Goal: Task Accomplishment & Management: Manage account settings

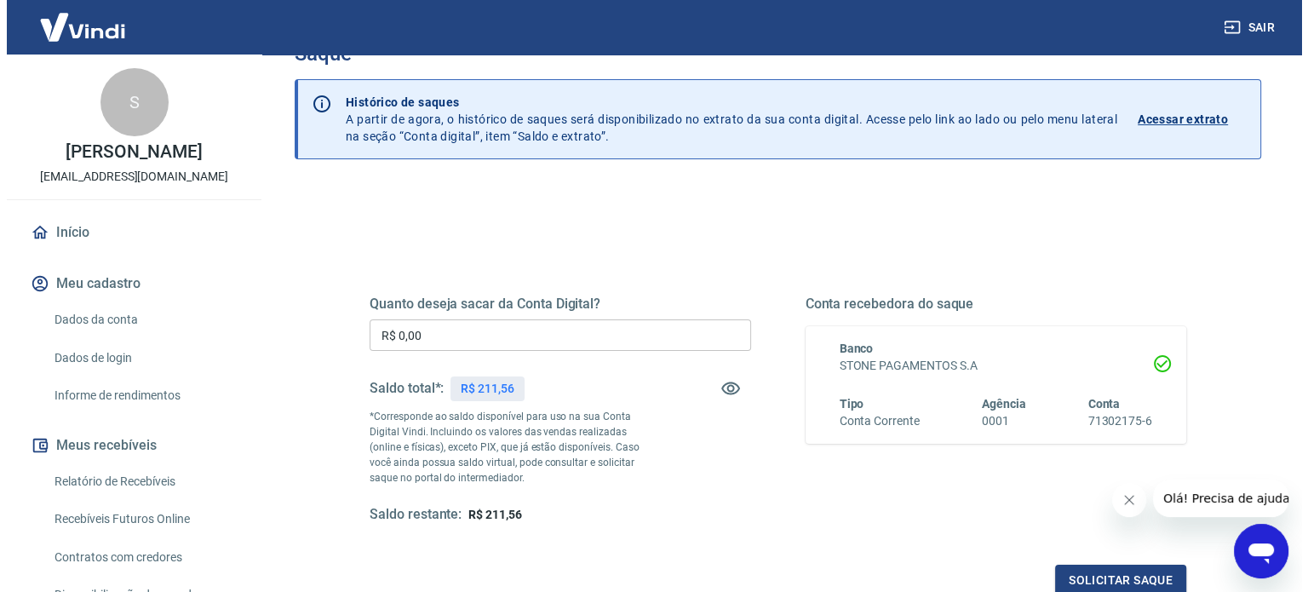
scroll to position [85, 0]
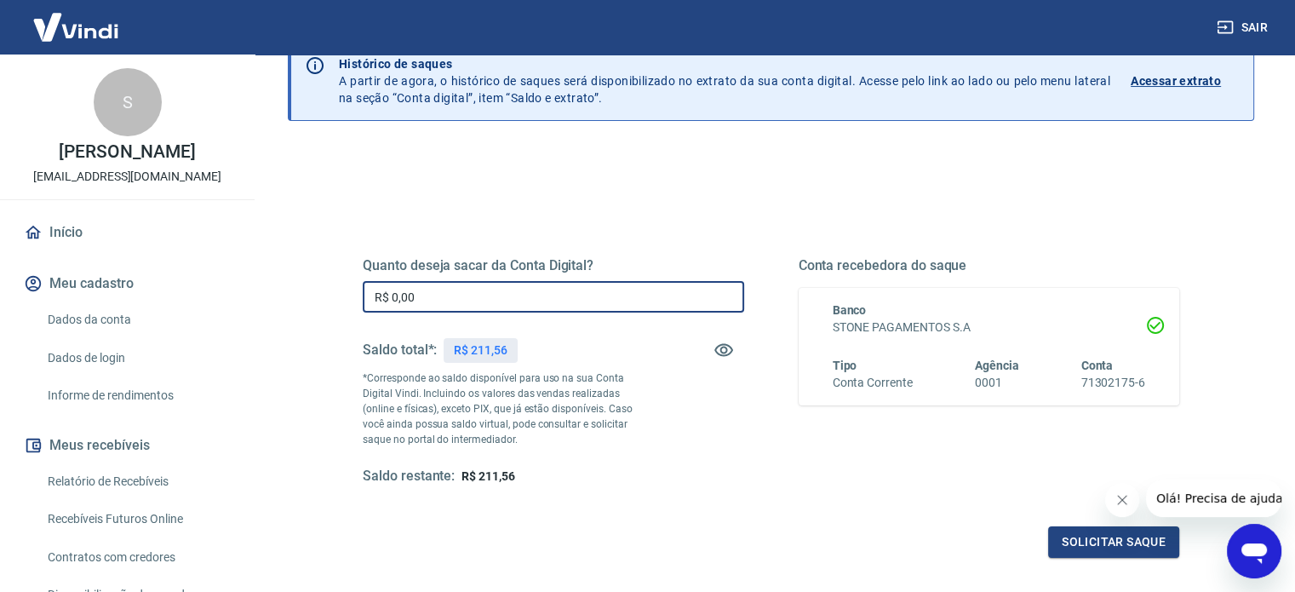
drag, startPoint x: 484, startPoint y: 290, endPoint x: 339, endPoint y: 278, distance: 145.3
click at [339, 278] on div "Quanto deseja sacar da Conta Digital? R$ 0,00 ​ Saldo total*: R$ 211,56 *Corres…" at bounding box center [771, 380] width 898 height 396
type input "R$ 211,56"
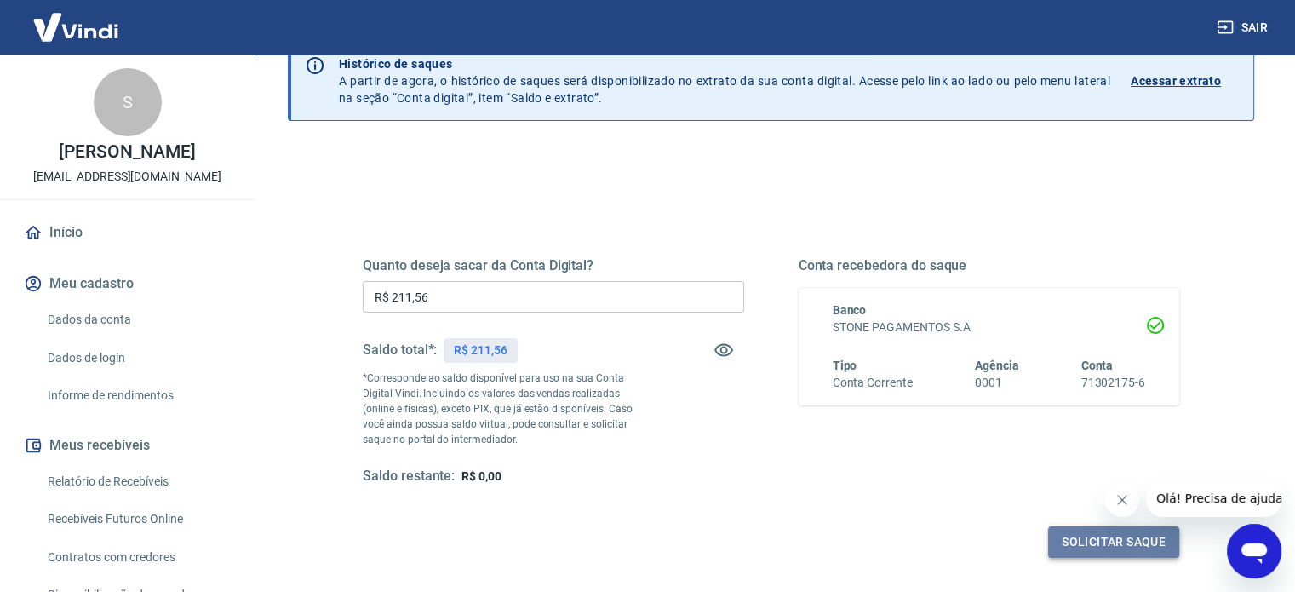
click at [1110, 540] on button "Solicitar saque" at bounding box center [1113, 542] width 131 height 32
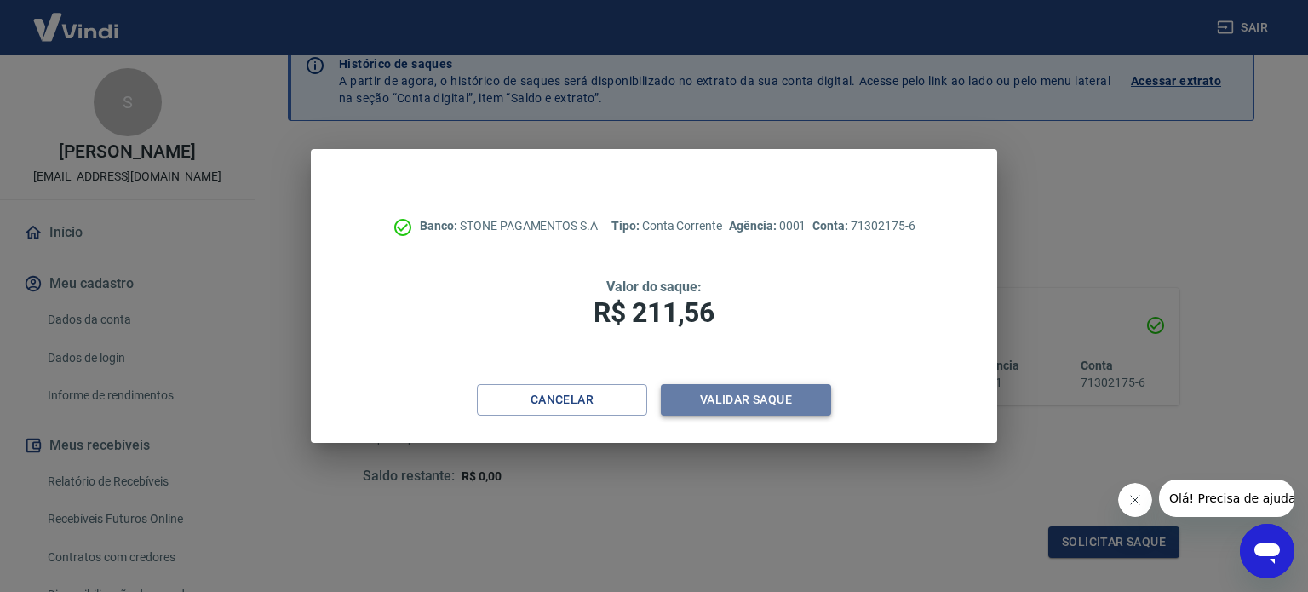
click at [746, 399] on button "Validar saque" at bounding box center [746, 400] width 170 height 32
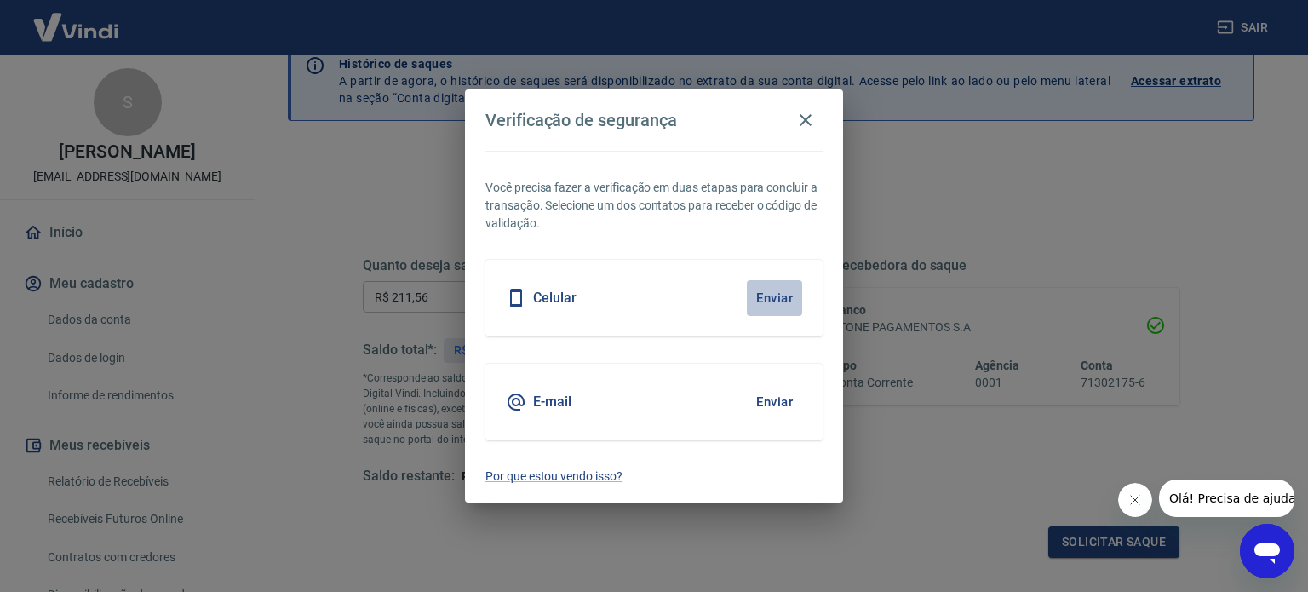
click at [777, 294] on button "Enviar" at bounding box center [774, 298] width 55 height 36
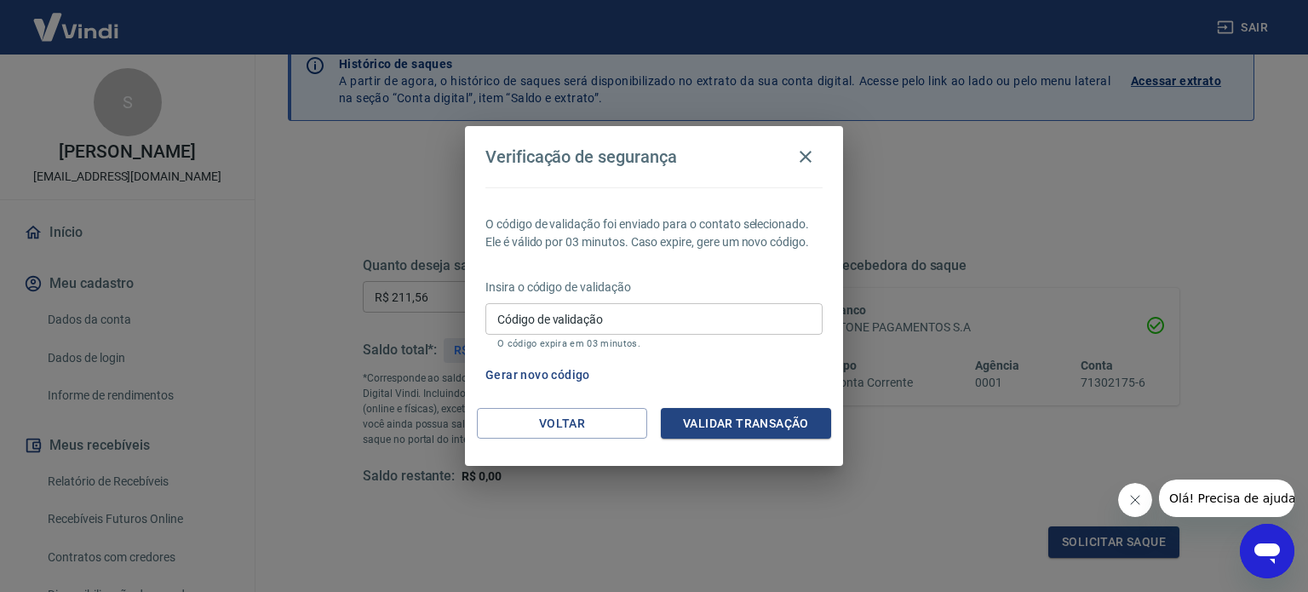
click at [535, 375] on button "Gerar novo código" at bounding box center [538, 375] width 118 height 32
click at [545, 373] on button "Gerar novo código" at bounding box center [538, 375] width 118 height 32
click at [807, 153] on icon "button" at bounding box center [805, 156] width 20 height 20
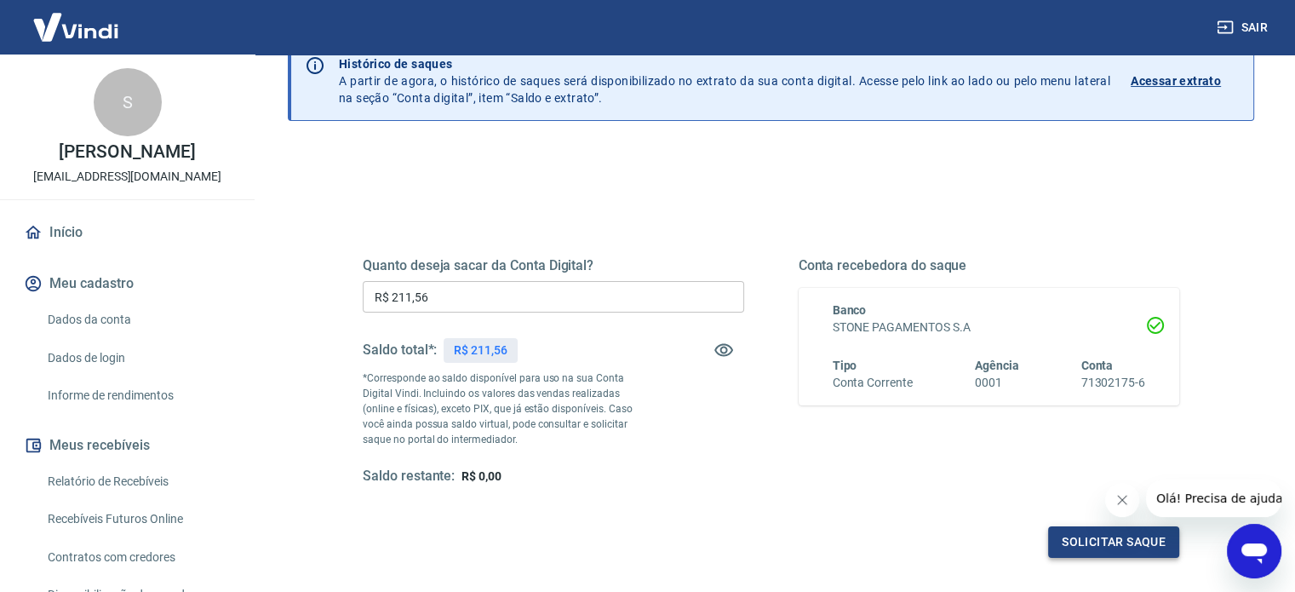
click at [1127, 548] on button "Solicitar saque" at bounding box center [1113, 542] width 131 height 32
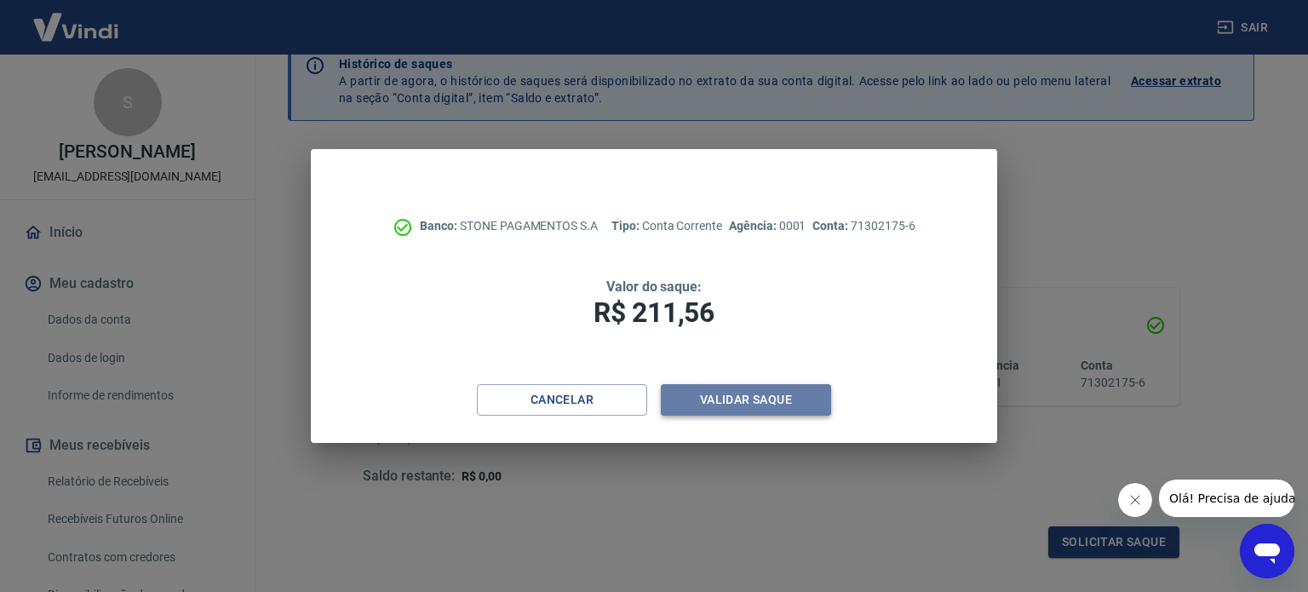
click at [759, 395] on button "Validar saque" at bounding box center [746, 400] width 170 height 32
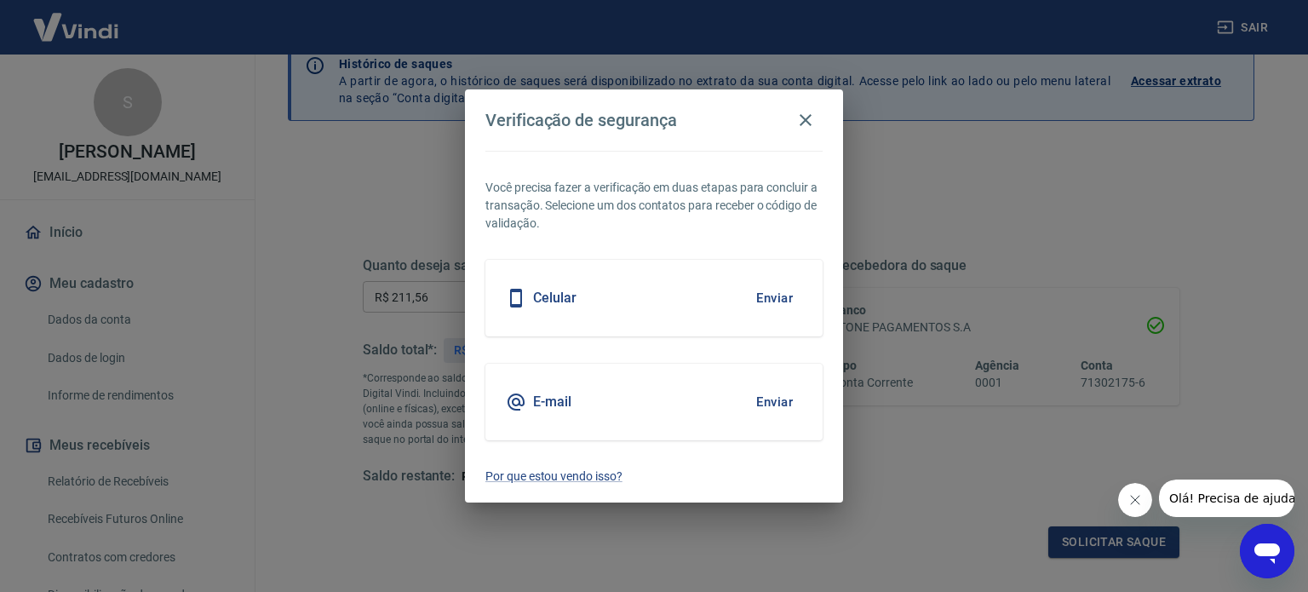
click at [770, 401] on button "Enviar" at bounding box center [774, 402] width 55 height 36
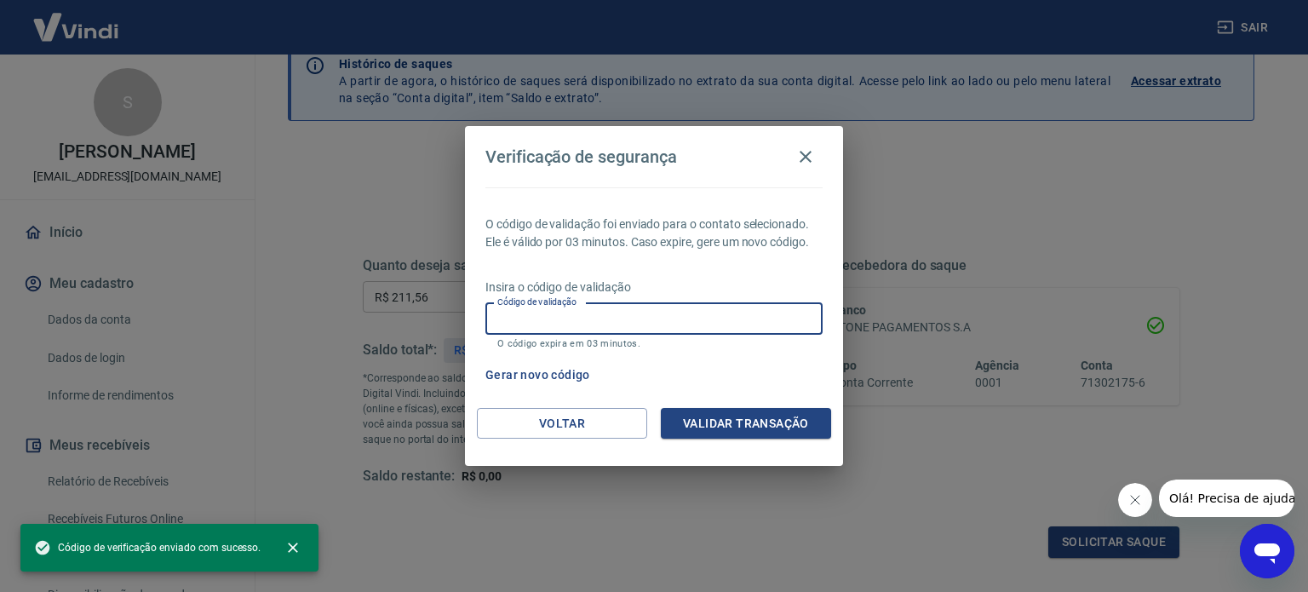
click at [634, 326] on input "Código de validação" at bounding box center [653, 319] width 337 height 32
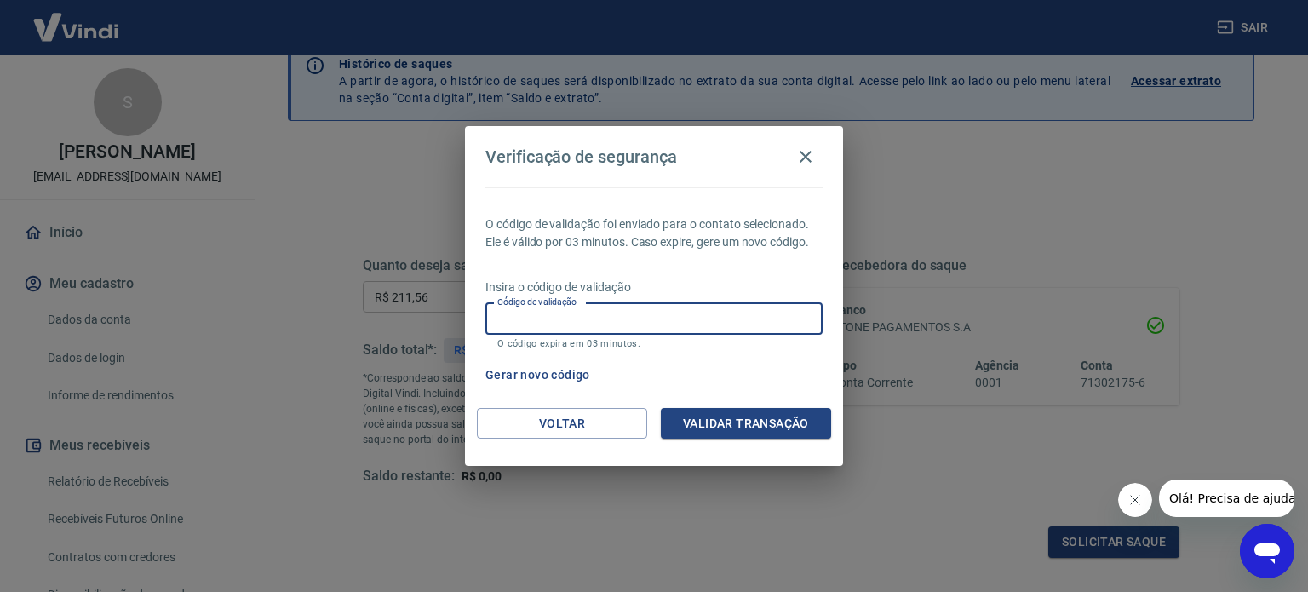
paste input "234792"
type input "234792"
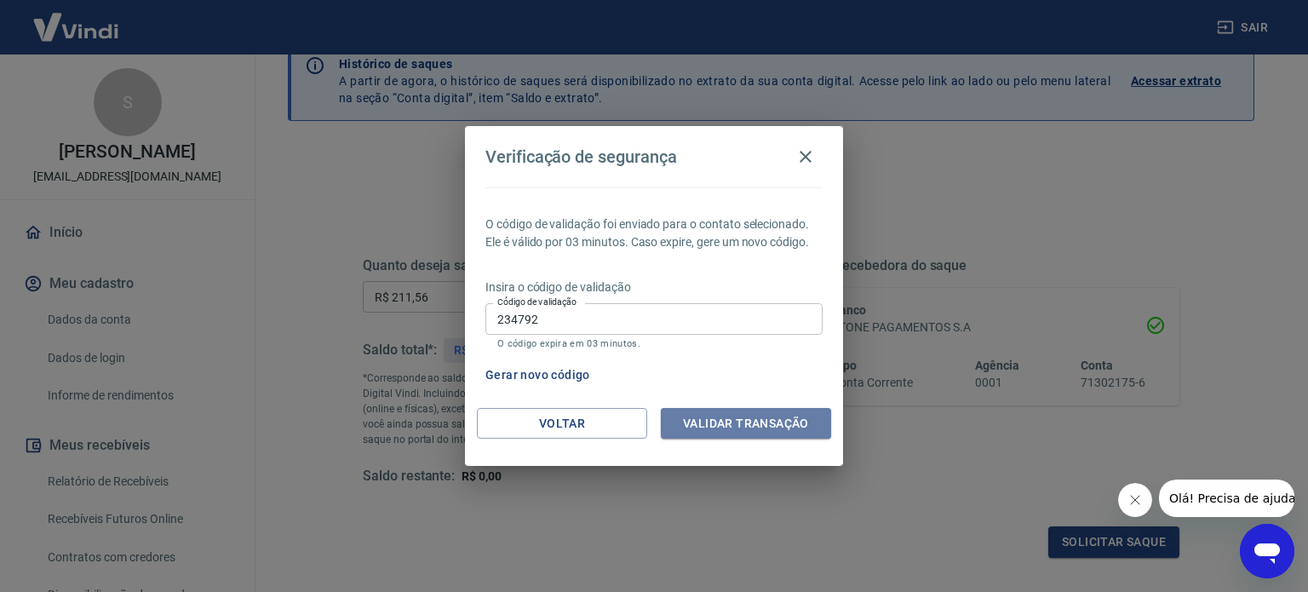
click at [771, 418] on button "Validar transação" at bounding box center [746, 424] width 170 height 32
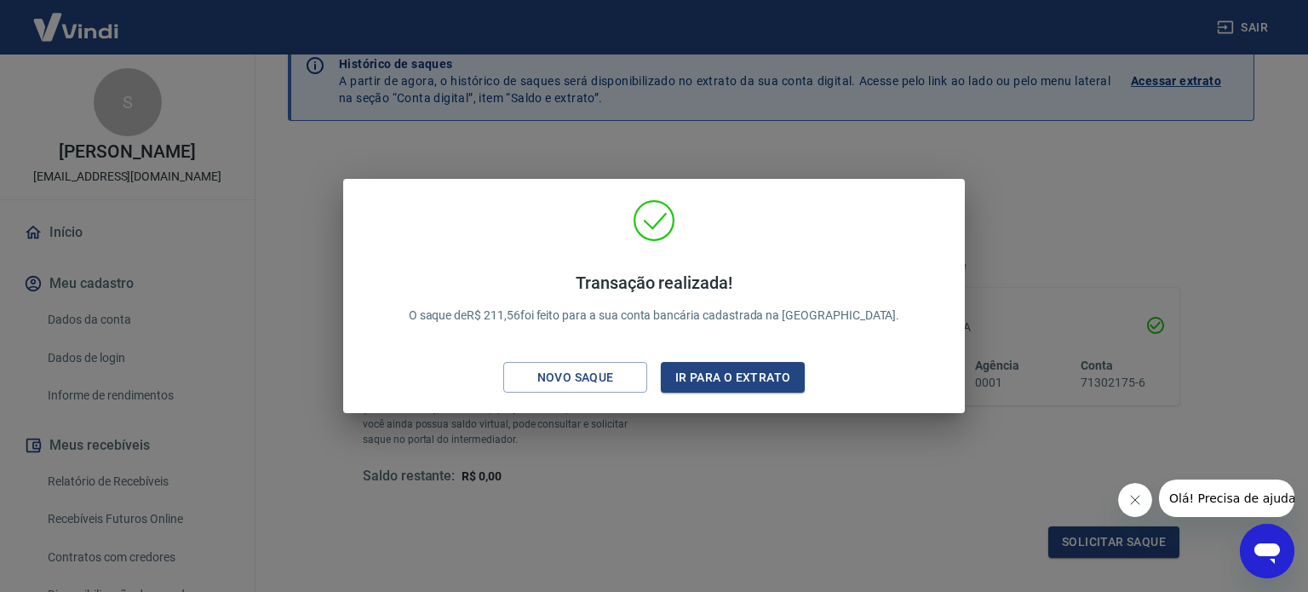
click at [1155, 234] on div "Transação realizada! O saque de R$ 211,56 foi feito para a sua conta bancária c…" at bounding box center [654, 296] width 1308 height 592
